Goal: Check status

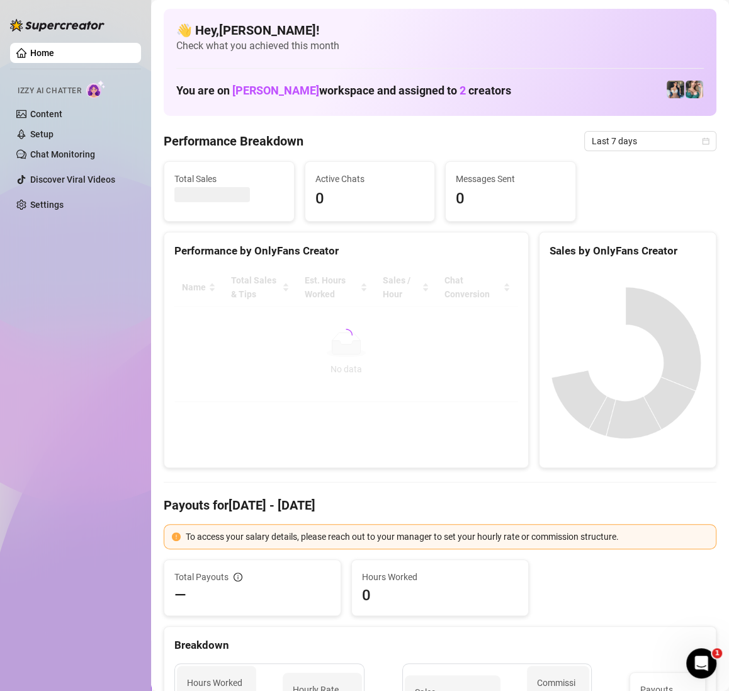
click at [702, 141] on icon "calendar" at bounding box center [706, 141] width 8 height 8
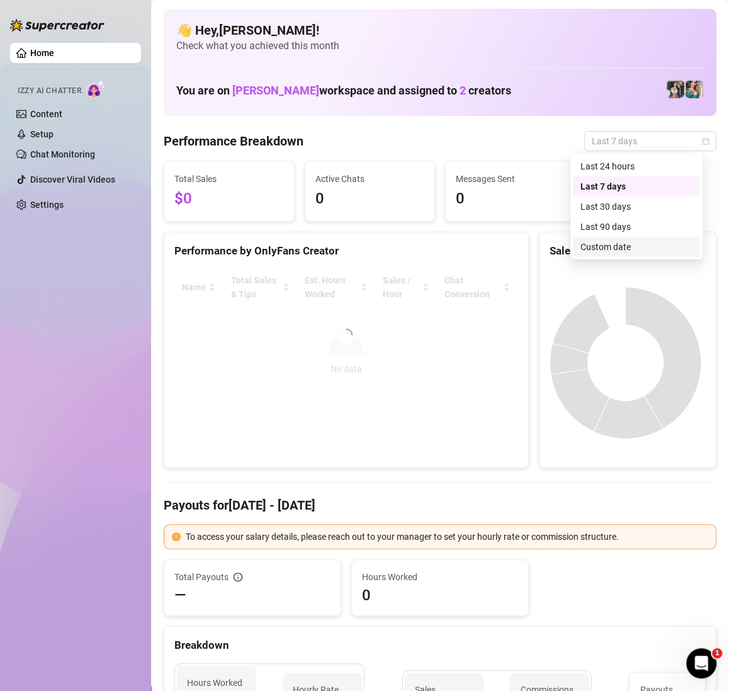
click at [633, 252] on div "Custom date" at bounding box center [636, 247] width 112 height 14
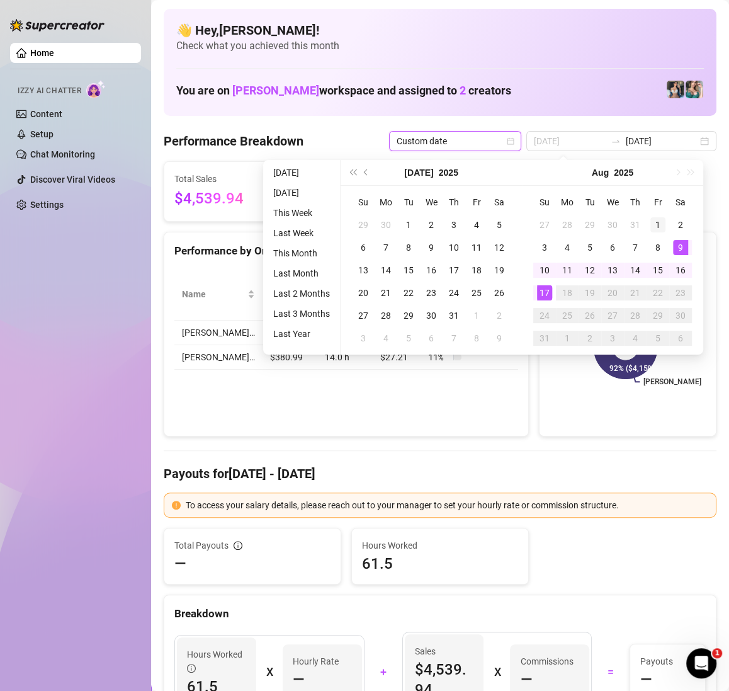
type input "[DATE]"
click at [662, 225] on div "1" at bounding box center [657, 224] width 15 height 15
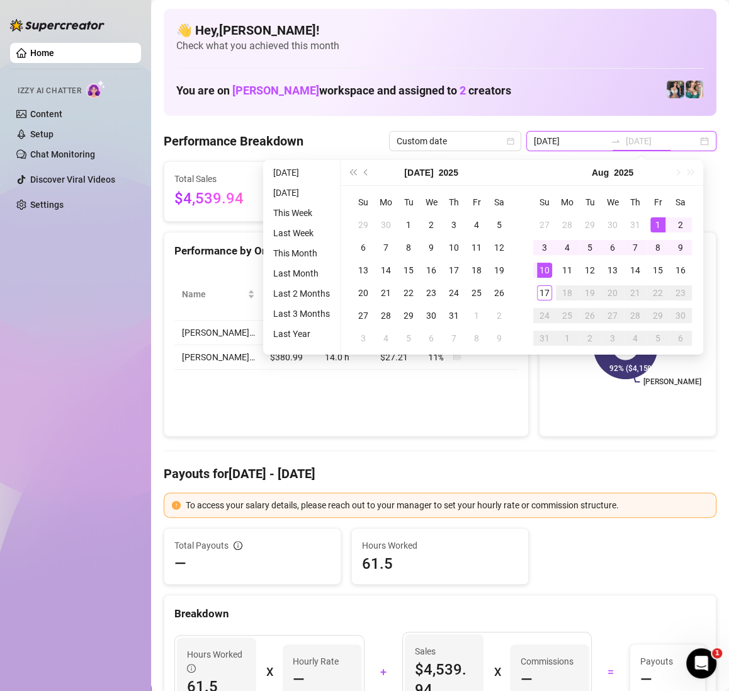
type input "[DATE]"
click at [541, 291] on div "17" at bounding box center [544, 292] width 15 height 15
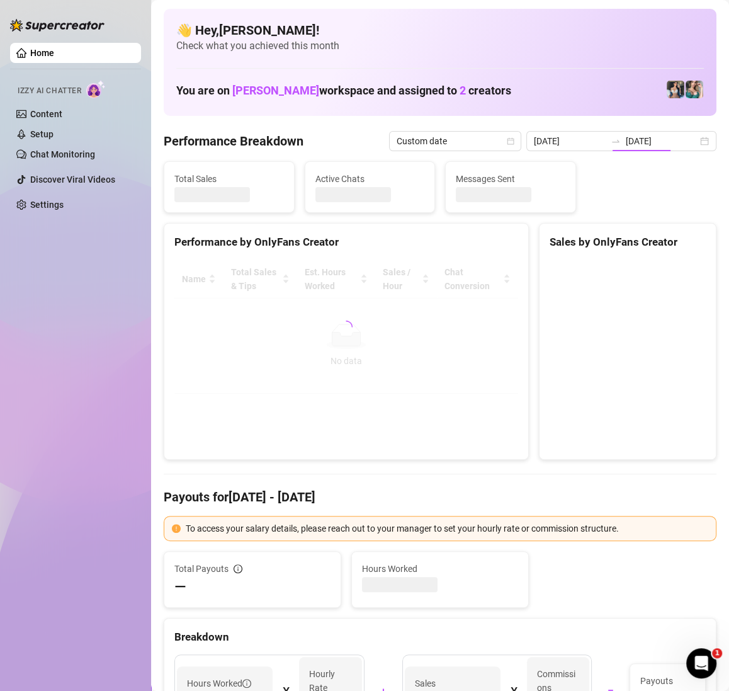
type input "[DATE]"
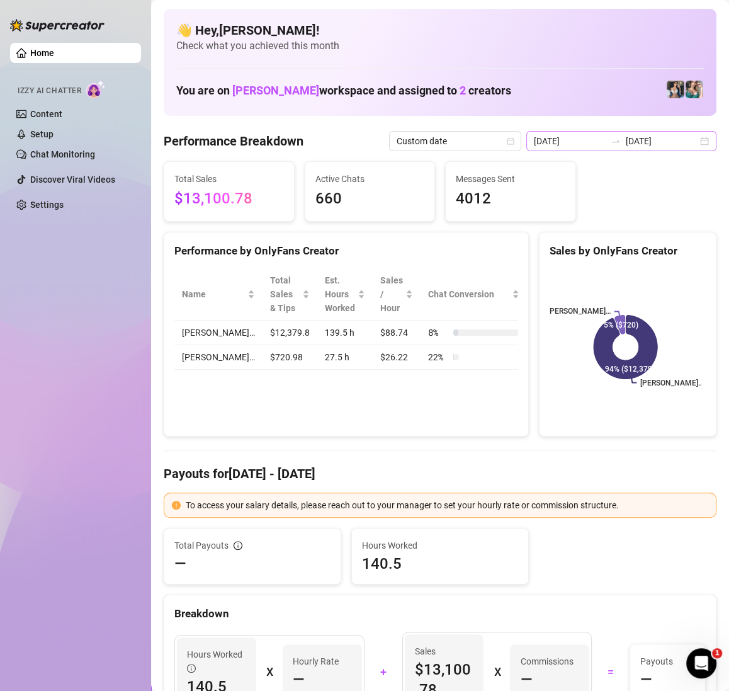
click at [692, 147] on div "[DATE] [DATE]" at bounding box center [621, 141] width 190 height 20
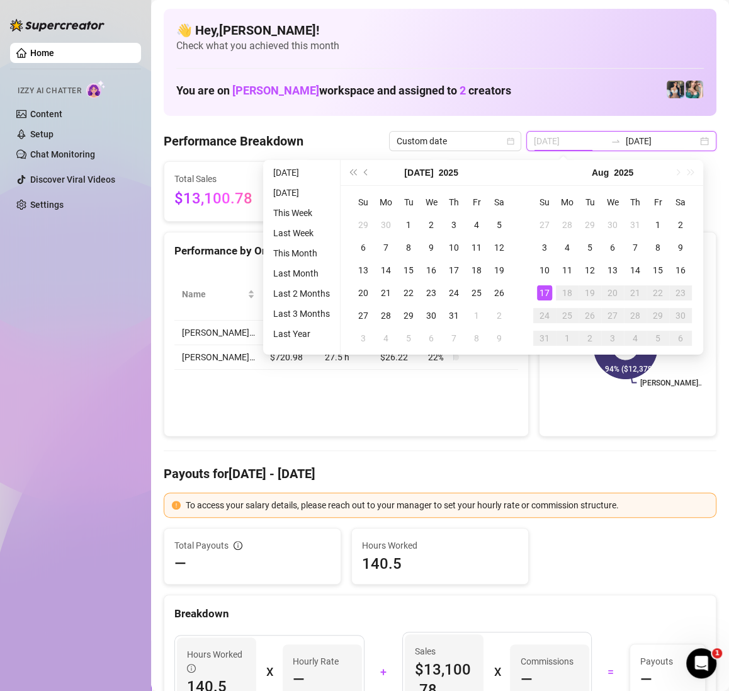
type input "[DATE]"
click at [545, 293] on div "17" at bounding box center [544, 292] width 15 height 15
click at [550, 293] on rect at bounding box center [626, 346] width 152 height 157
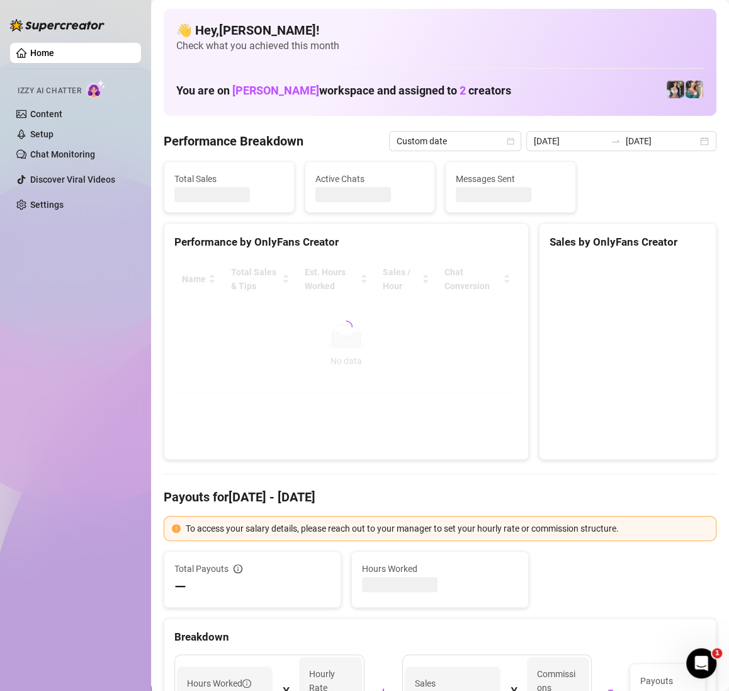
type input "[DATE]"
